Goal: Information Seeking & Learning: Learn about a topic

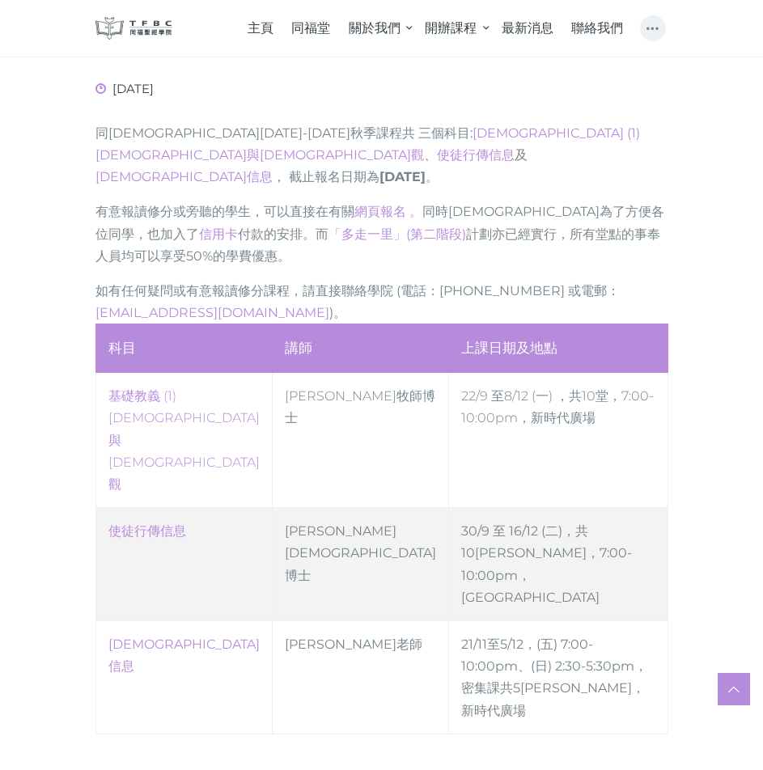
scroll to position [647, 0]
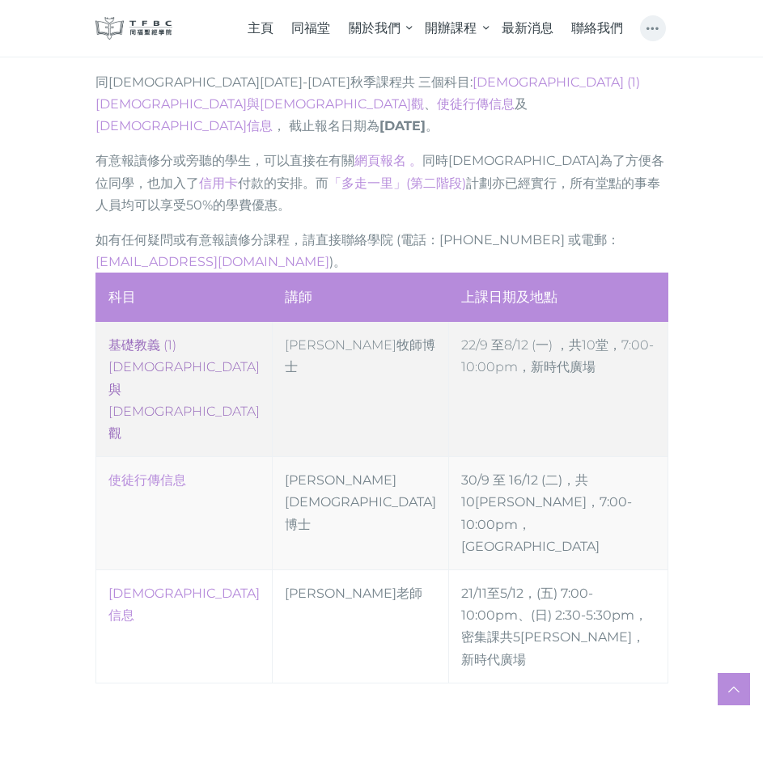
click at [149, 337] on link "‎基礎教義 (1) [DEMOGRAPHIC_DATA]與[DEMOGRAPHIC_DATA]觀" at bounding box center [183, 389] width 151 height 104
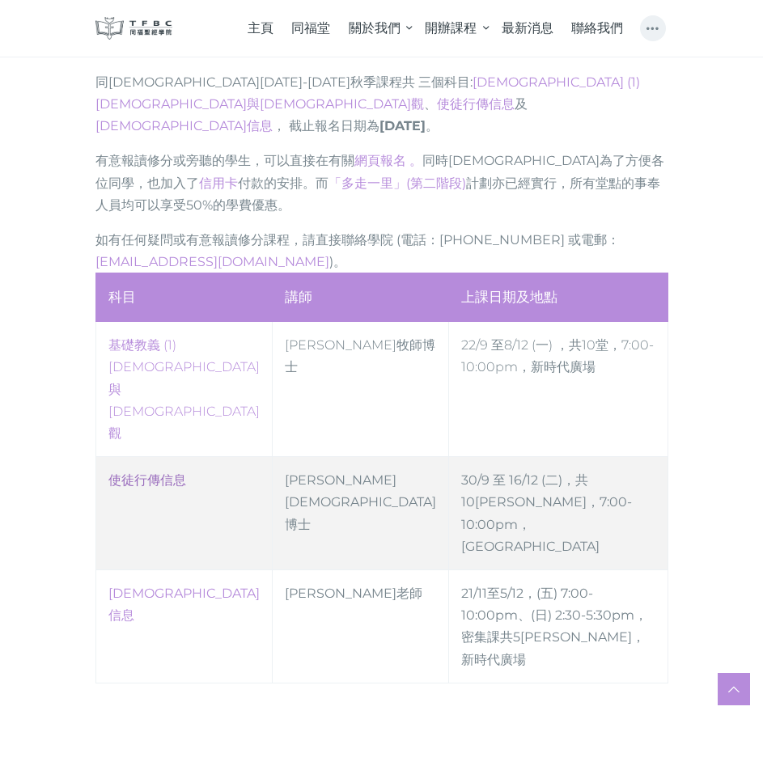
click at [145, 472] on link "使徒行傳信息" at bounding box center [147, 479] width 78 height 15
click at [142, 586] on link "傳道書信息" at bounding box center [183, 604] width 151 height 37
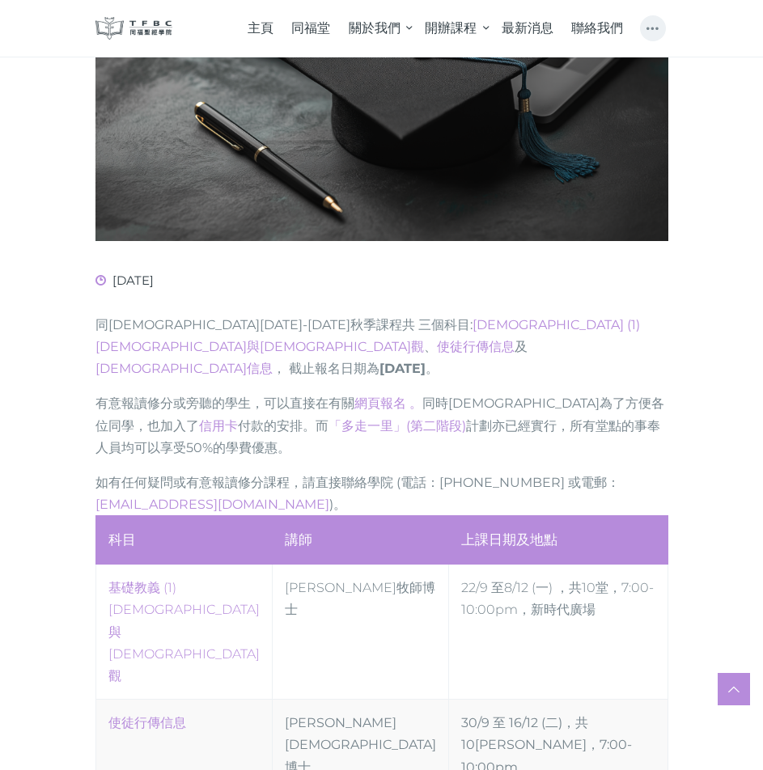
scroll to position [0, 0]
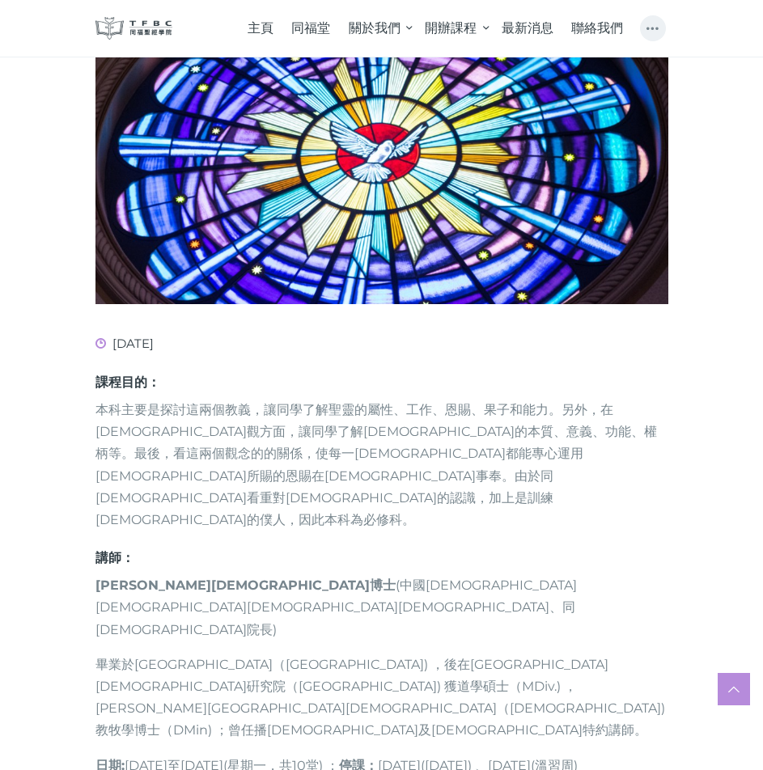
scroll to position [485, 0]
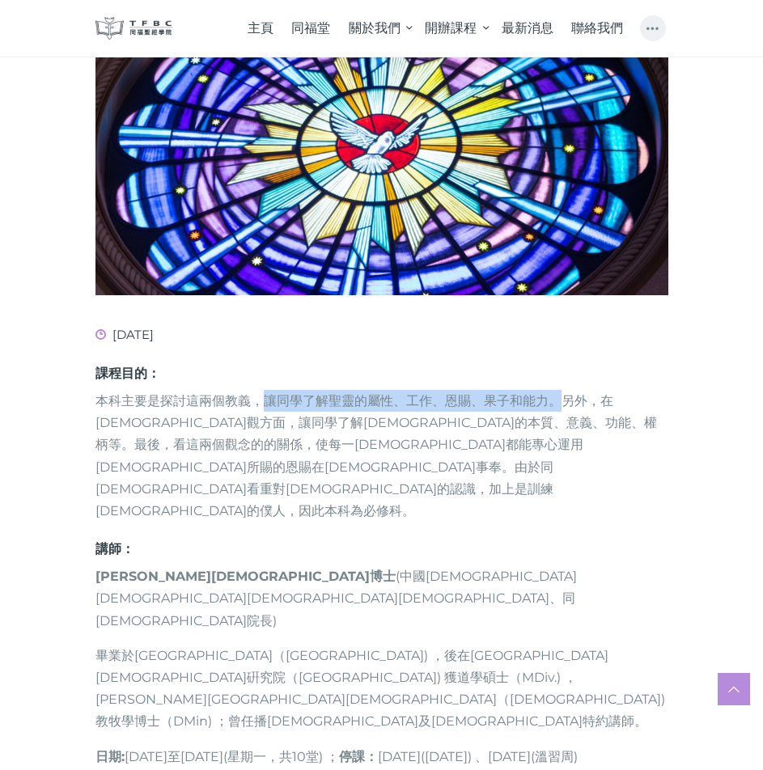
drag, startPoint x: 262, startPoint y: 269, endPoint x: 557, endPoint y: 269, distance: 294.5
click at [557, 390] on p "本科主要是探討這兩個教義，讓同學了解聖靈的屬性、工作、恩賜、果子和能力。另外，在[DEMOGRAPHIC_DATA]觀方面，讓同學了解[DEMOGRAPHIC…" at bounding box center [381, 456] width 573 height 132
click at [425, 390] on p "本科主要是探討這兩個教義，讓同學了解聖靈的屬性、工作、恩賜、果子和能力。另外，在[DEMOGRAPHIC_DATA]觀方面，讓同學了解[DEMOGRAPHIC…" at bounding box center [381, 456] width 573 height 132
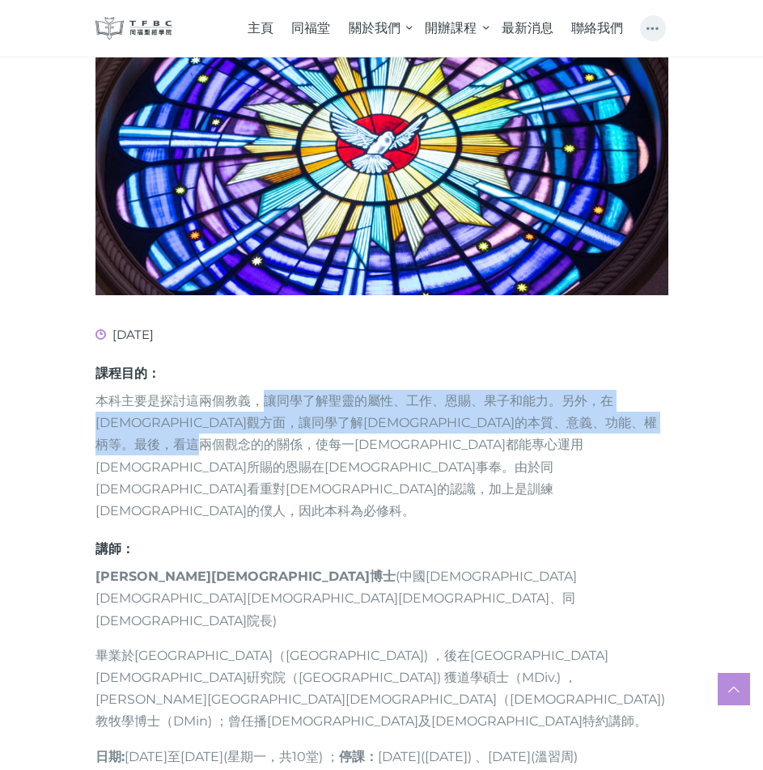
drag, startPoint x: 265, startPoint y: 269, endPoint x: 299, endPoint y: 320, distance: 61.3
click at [299, 390] on p "本科主要是探討這兩個教義，讓同學了解聖靈的屬性、工作、恩賜、果子和能力。另外，在[DEMOGRAPHIC_DATA]觀方面，讓同學了解[DEMOGRAPHIC…" at bounding box center [381, 456] width 573 height 132
copy p "讓同學了解聖靈的屬性、工作、恩賜、果子和能力。另外，在[DEMOGRAPHIC_DATA]觀方面，讓同學了解[DEMOGRAPHIC_DATA]的本質、意義、…"
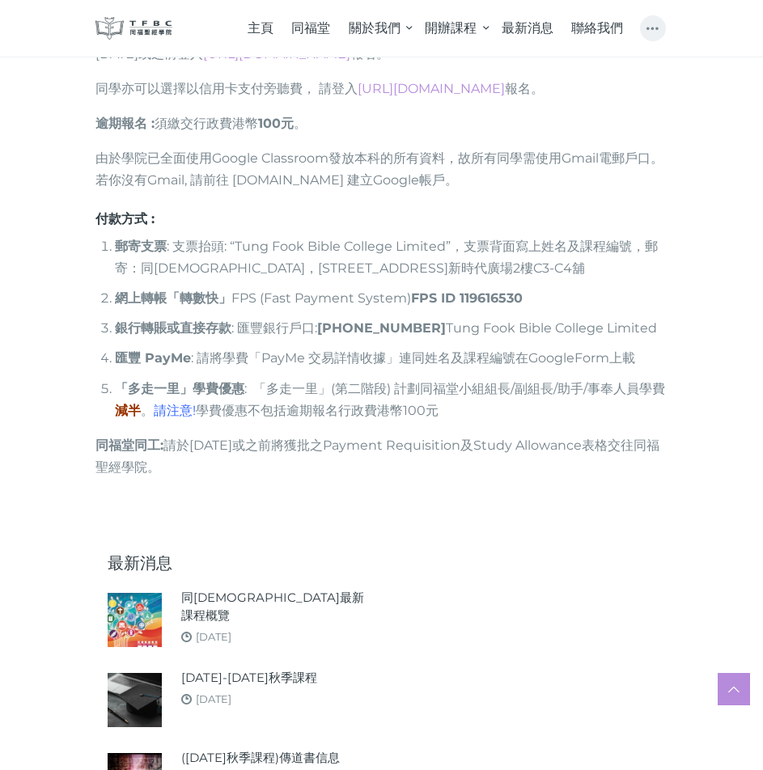
scroll to position [1294, 0]
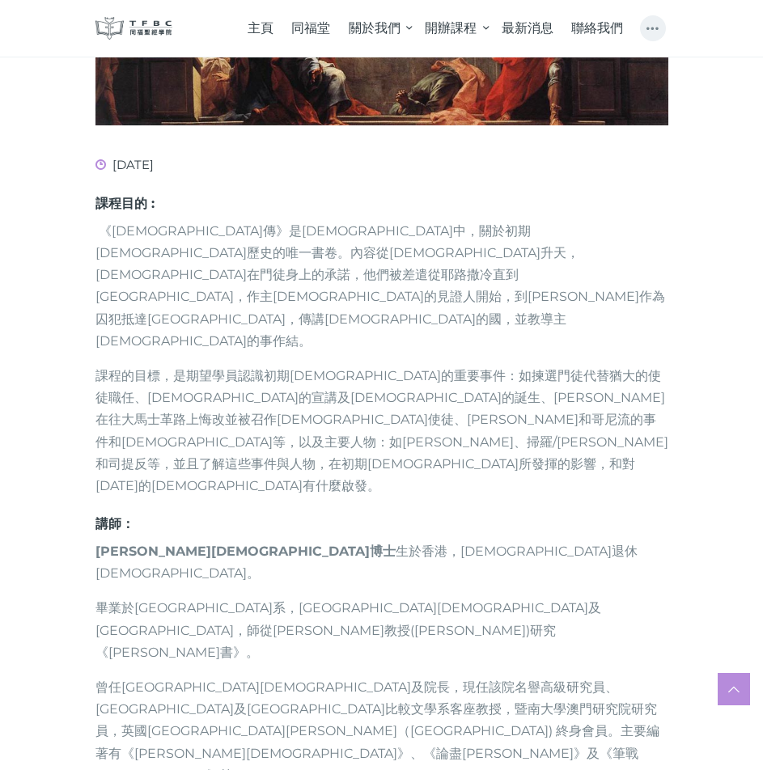
scroll to position [566, 0]
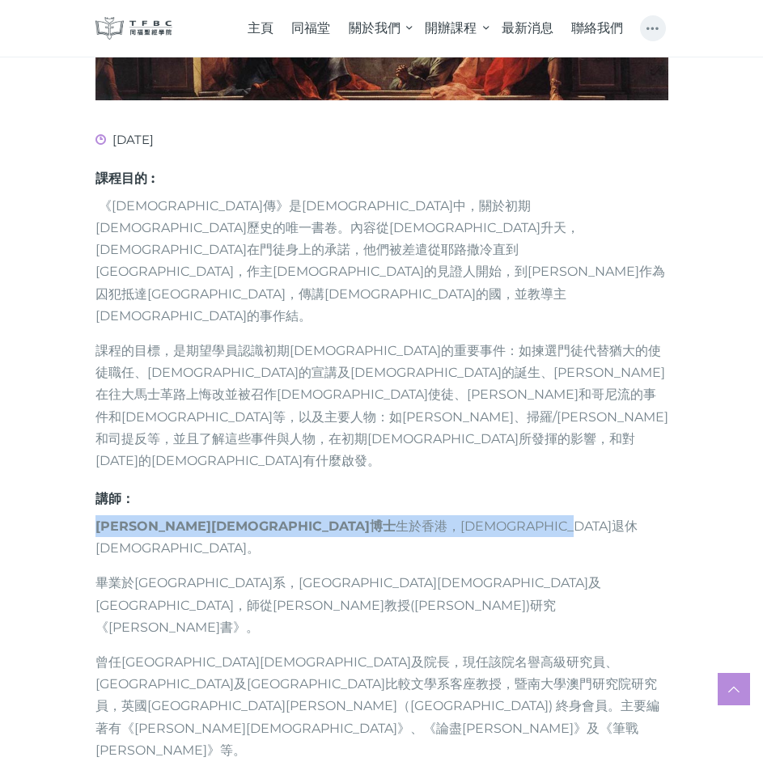
drag, startPoint x: 99, startPoint y: 418, endPoint x: 421, endPoint y: 417, distance: 322.8
click at [421, 515] on p "盧龍光牧師博士 生於香港，循道衛理聯合教會退休牧師。" at bounding box center [381, 537] width 573 height 44
copy p "盧龍光牧師博士 生於香港，循道衛理聯合教會退休牧師。"
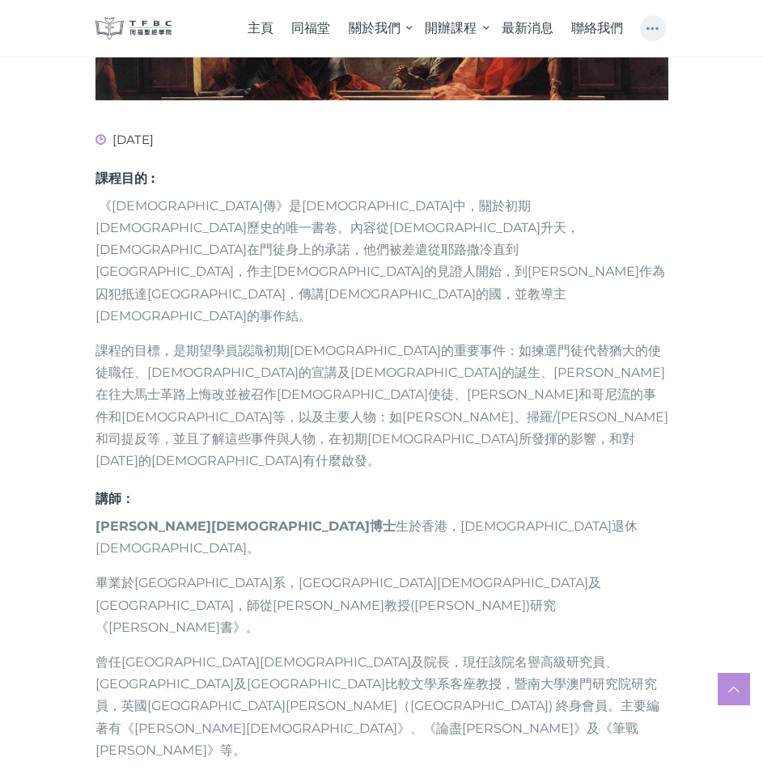
drag, startPoint x: 98, startPoint y: 508, endPoint x: 366, endPoint y: 503, distance: 267.8
click at [366, 651] on p "曾任香港中文大學崇基學院神學院教授及院長，現任該院名譽高級研究員、南開大學文學院及首都師範大學文學院比較文學系客座教授，暨南大學澳門研究院研究員，英國劍橋大學…" at bounding box center [381, 706] width 573 height 110
copy p "曾任香港中文大學崇基學院神學院教授及院長，"
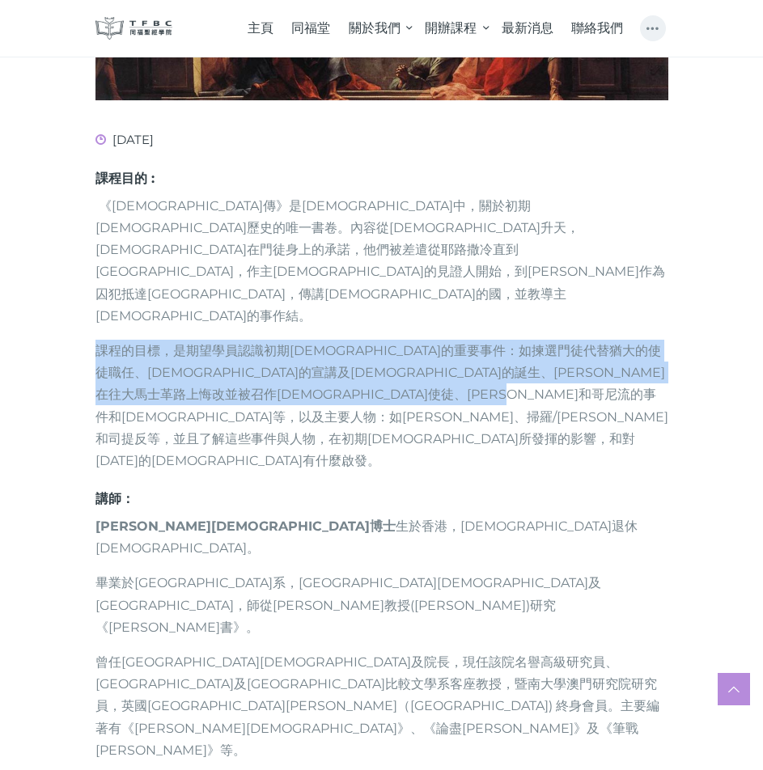
drag, startPoint x: 98, startPoint y: 283, endPoint x: 361, endPoint y: 355, distance: 272.6
click at [361, 355] on p "課程的目標，是期望學員認識初期教會的重要事件：如揀選門徒代替猶大的使徒職任、聖靈降臨的宣講及教會的誕生、掃羅在往大馬士革路上悔改並被召作外邦人使徒、彼得和哥尼…" at bounding box center [381, 406] width 573 height 132
copy p "課程的目標，是期望學員認識初期教會的重要事件：如揀選門徒代替猶大的使徒職任、聖靈降臨的宣講及教會的誕生、掃羅在往大馬士革路上悔改並被召作外邦人使徒、彼得和哥尼…"
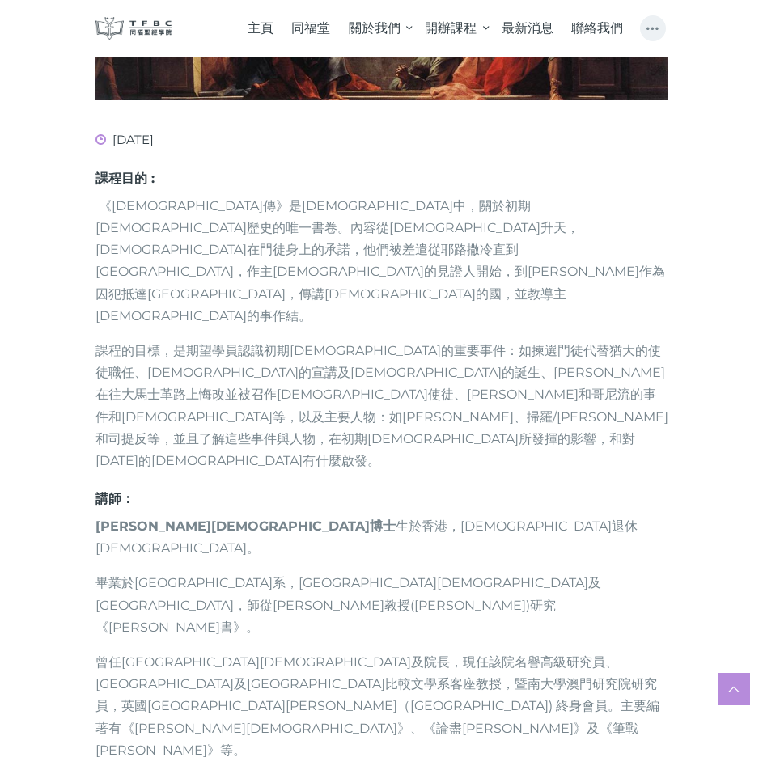
click at [192, 252] on p "《使徒行傳》是新約聖經中，關於初期教會歷史的唯一書卷。內容從耶穌升天，聖靈降臨在門徒身上的承諾，他們被差遣從耶路撒冷直到地極，作主耶穌的見證人開始，到保羅作為…" at bounding box center [381, 261] width 573 height 132
drag, startPoint x: 103, startPoint y: 206, endPoint x: 447, endPoint y: 207, distance: 343.8
click at [447, 207] on p "《使徒行傳》是新約聖經中，關於初期教會歷史的唯一書卷。內容從耶穌升天，聖靈降臨在門徒身上的承諾，他們被差遣從耶路撒冷直到地極，作主耶穌的見證人開始，到保羅作為…" at bounding box center [381, 261] width 573 height 132
copy p "《使徒行傳》是新約聖經中，關於初期教會歷史的唯一書卷。"
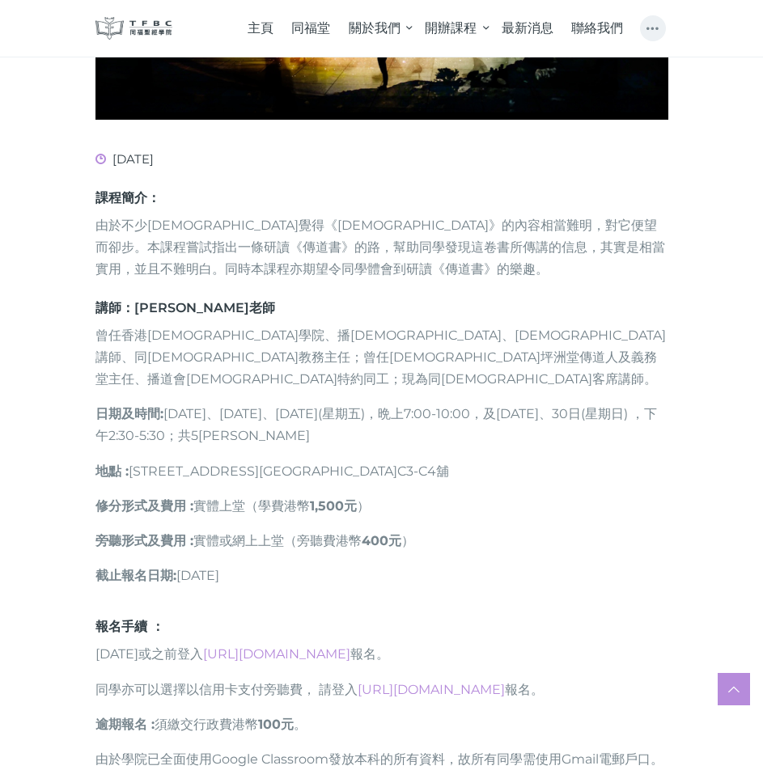
scroll to position [566, 0]
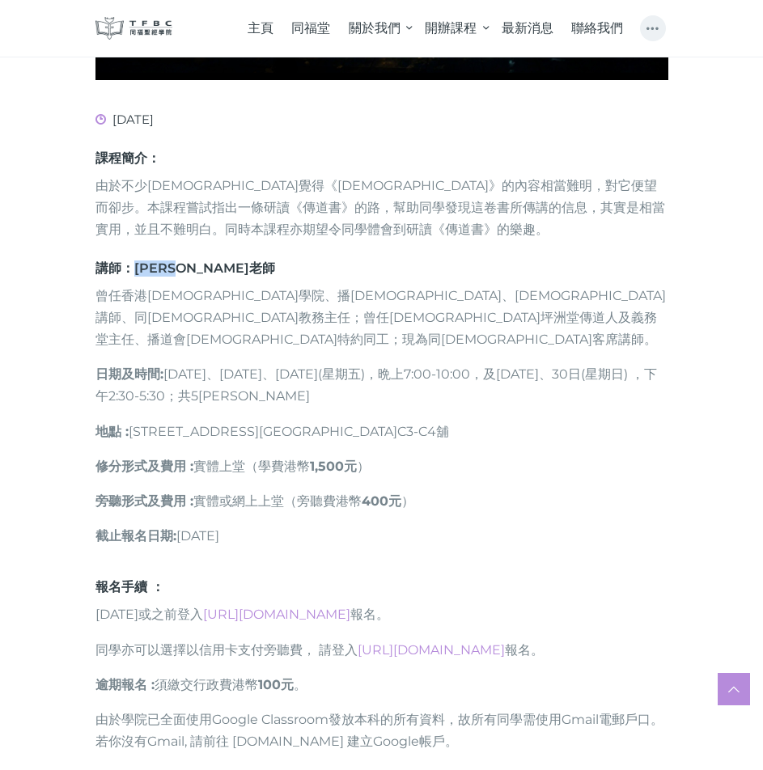
drag, startPoint x: 133, startPoint y: 273, endPoint x: 200, endPoint y: 275, distance: 67.2
click at [200, 275] on h6 "講師： [PERSON_NAME]" at bounding box center [381, 268] width 573 height 16
copy h6 "[PERSON_NAME]老師"
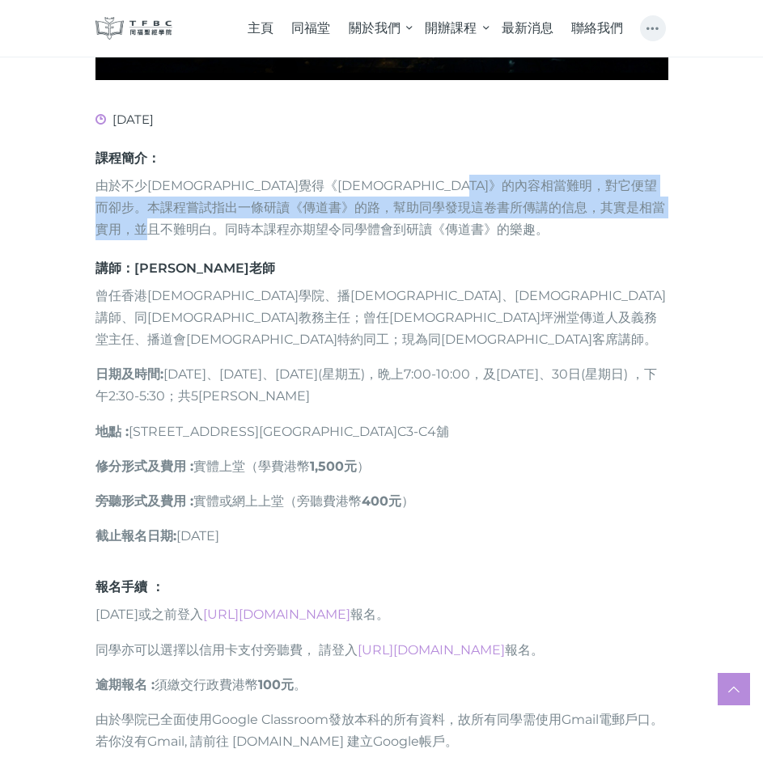
drag, startPoint x: 614, startPoint y: 191, endPoint x: 615, endPoint y: 235, distance: 43.7
click at [616, 235] on p "由於不少[DEMOGRAPHIC_DATA]覺得《[DEMOGRAPHIC_DATA]》的內容相當難明，對它便望而卻步。本課程嘗試指出一條研讀《傳道書》的路，…" at bounding box center [381, 208] width 573 height 66
copy p "《[DEMOGRAPHIC_DATA]》的路，幫助同學發現這卷書所傳講的信息，其實是相當實用，並且不難明白。同時本課程亦期望令同學體會到研讀《傳道書》的樂趣。"
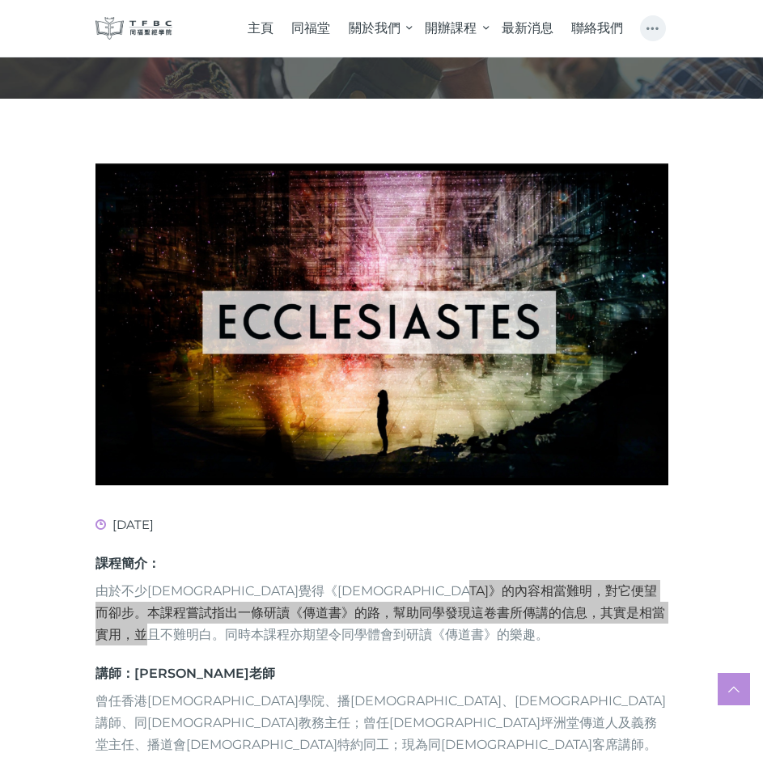
scroll to position [0, 0]
